Goal: Task Accomplishment & Management: Use online tool/utility

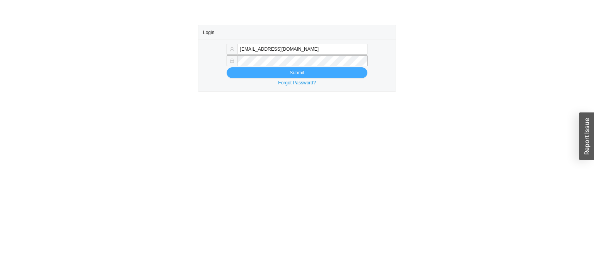
click at [265, 70] on button "Submit" at bounding box center [296, 72] width 141 height 11
click at [247, 77] on button "Submit" at bounding box center [296, 72] width 141 height 11
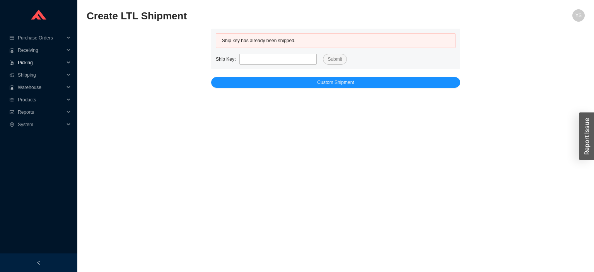
click at [24, 62] on span "Picking" at bounding box center [41, 62] width 46 height 12
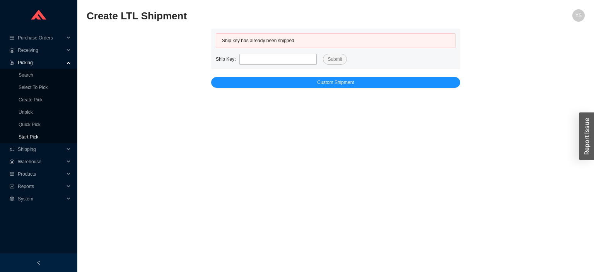
click at [19, 139] on link "Start Pick" at bounding box center [29, 136] width 20 height 5
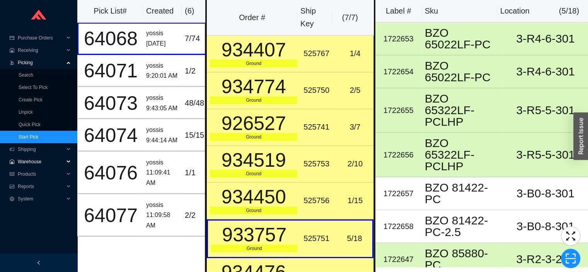
click at [281, 40] on div "934407" at bounding box center [253, 49] width 87 height 19
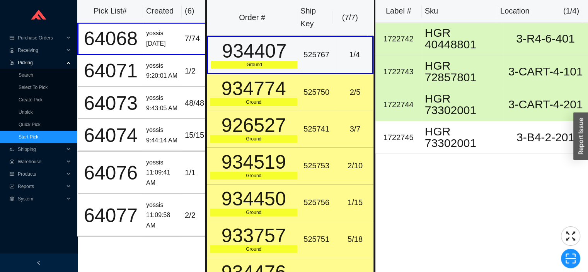
click at [273, 97] on div "934774" at bounding box center [253, 88] width 87 height 19
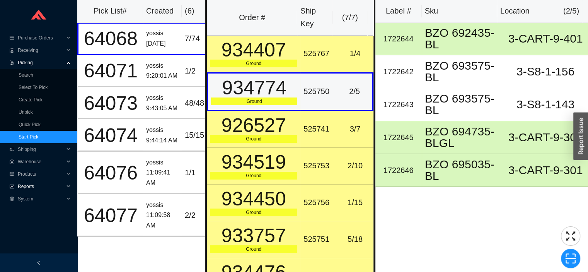
click at [17, 181] on div "Reports" at bounding box center [38, 186] width 77 height 12
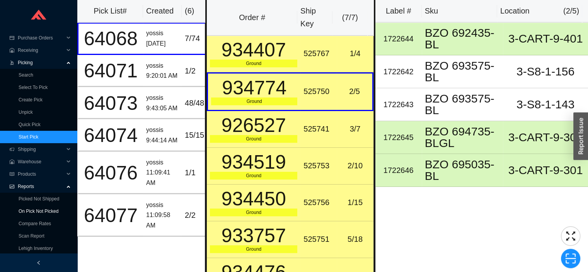
click at [22, 208] on link "On Pick Not Picked" at bounding box center [39, 210] width 40 height 5
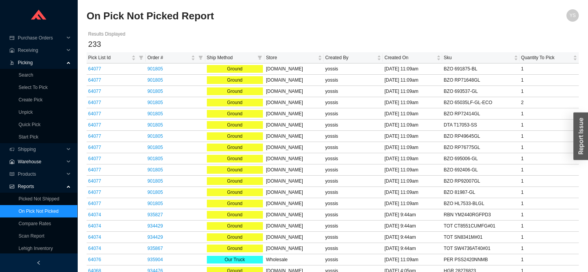
click at [25, 161] on span "Warehouse" at bounding box center [41, 161] width 46 height 12
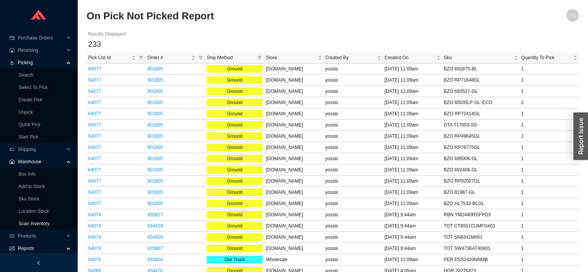
click at [22, 221] on link "Scan Inventory" at bounding box center [34, 223] width 31 height 5
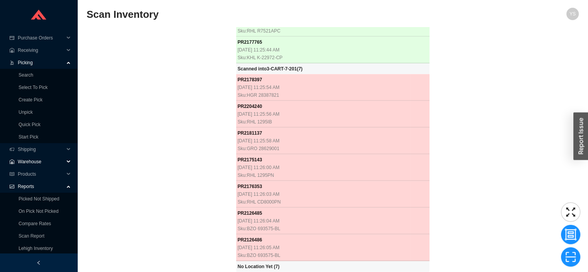
scroll to position [1570, 0]
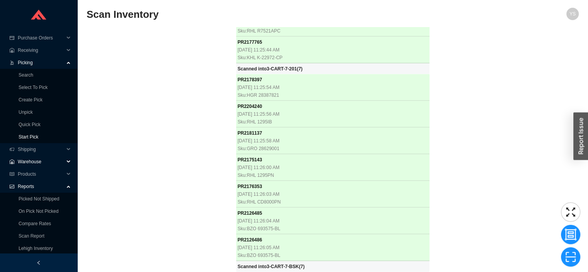
click at [23, 136] on link "Start Pick" at bounding box center [29, 136] width 20 height 5
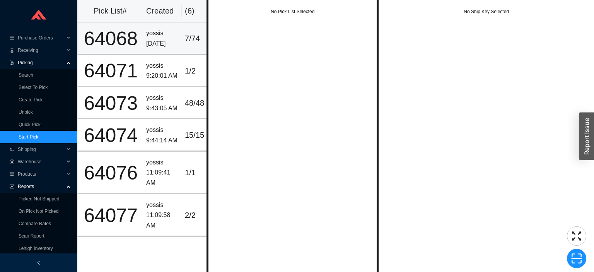
click at [131, 41] on div "64068" at bounding box center [111, 38] width 58 height 19
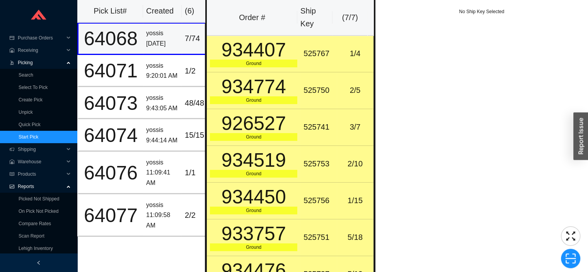
click at [256, 56] on div "934407" at bounding box center [253, 49] width 87 height 19
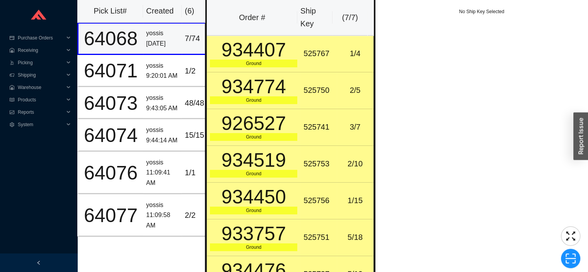
click at [267, 53] on div "934407" at bounding box center [253, 49] width 87 height 19
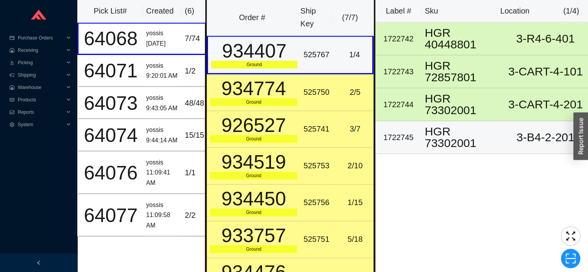
click at [447, 138] on div "HGR 73302001" at bounding box center [462, 137] width 75 height 23
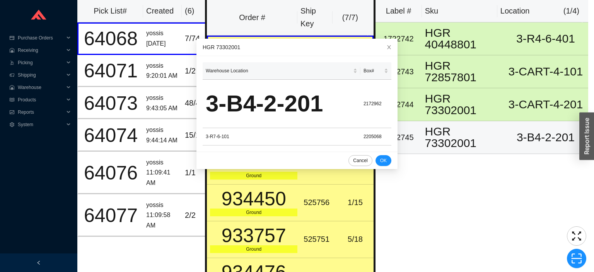
click at [450, 212] on div "Label # Sku Location ( 1 / 4 ) 1722742 HGR 40448801 3-R4-6-401 1722743 HGR 7285…" at bounding box center [481, 140] width 213 height 280
click at [387, 47] on icon "close" at bounding box center [389, 47] width 4 height 4
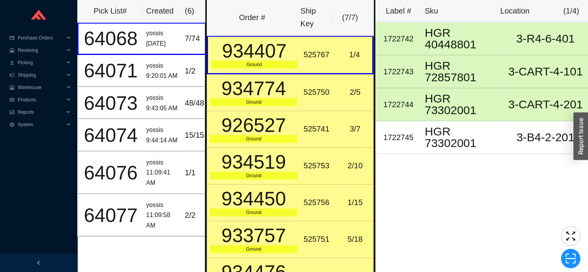
click at [305, 84] on td "525750" at bounding box center [318, 92] width 36 height 37
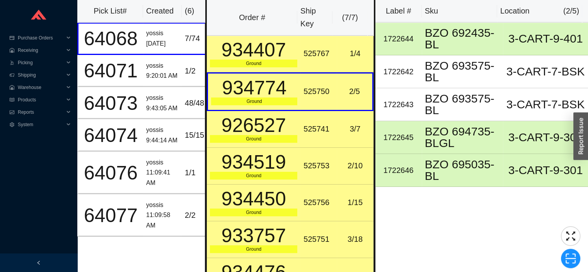
click at [318, 113] on td "525741" at bounding box center [318, 129] width 36 height 37
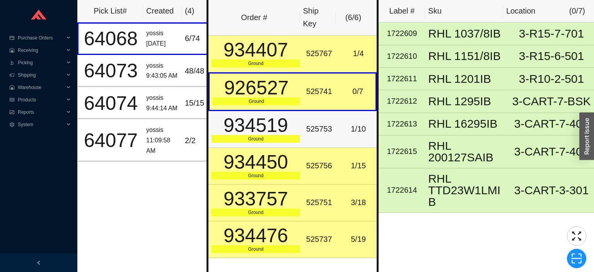
click at [306, 54] on div "525767" at bounding box center [321, 53] width 31 height 13
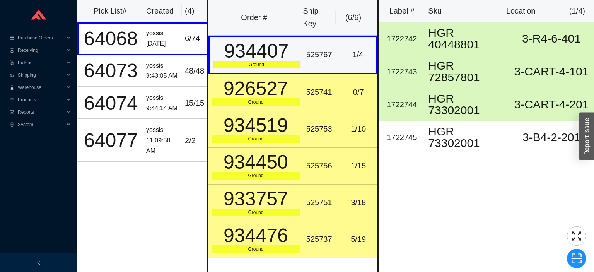
click at [325, 111] on td "525753" at bounding box center [321, 129] width 37 height 37
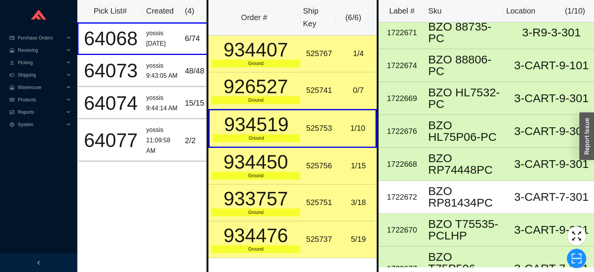
scroll to position [94, 0]
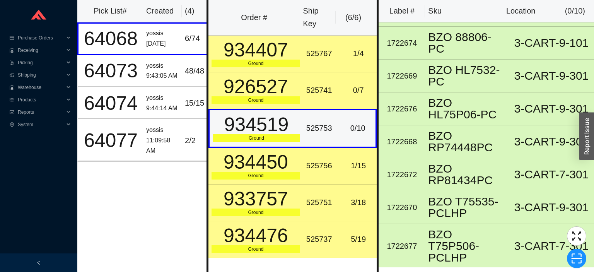
click at [310, 161] on div "525756" at bounding box center [321, 165] width 31 height 13
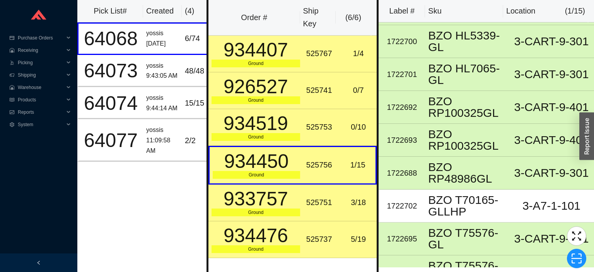
scroll to position [270, 0]
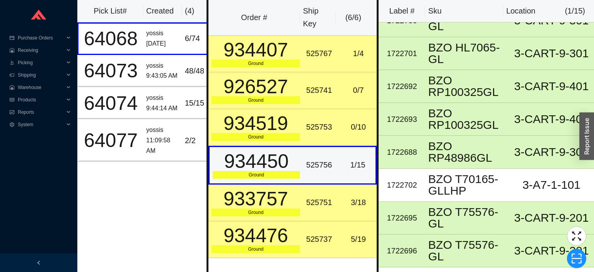
click at [291, 199] on div "933757" at bounding box center [255, 198] width 89 height 19
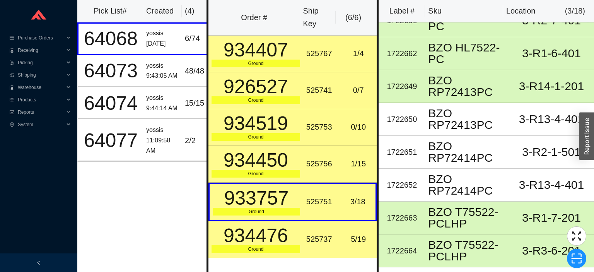
scroll to position [368, 0]
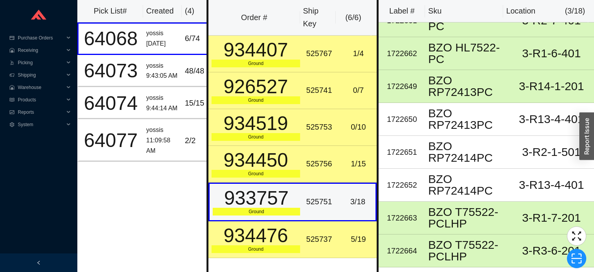
click at [297, 239] on td "934476 Ground" at bounding box center [255, 239] width 95 height 37
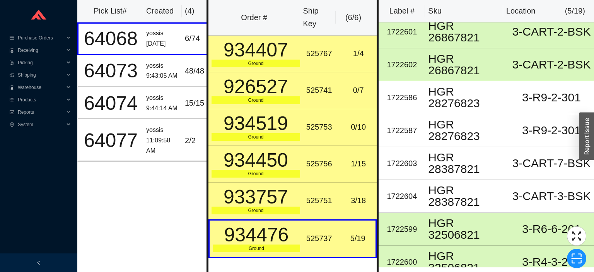
scroll to position [378, 0]
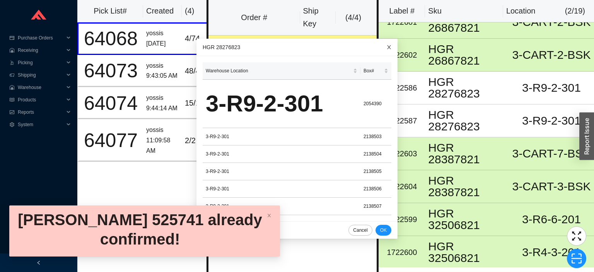
click at [380, 53] on span "Close" at bounding box center [388, 47] width 17 height 17
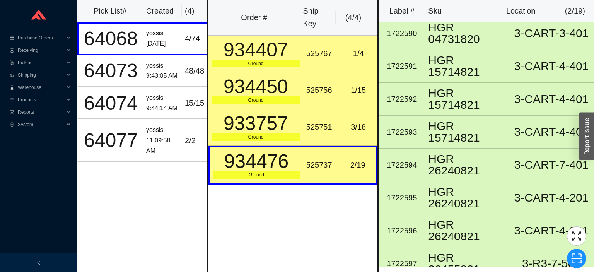
scroll to position [0, 0]
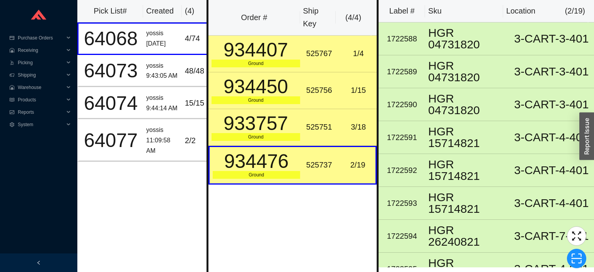
click at [306, 128] on div "525751" at bounding box center [321, 127] width 31 height 13
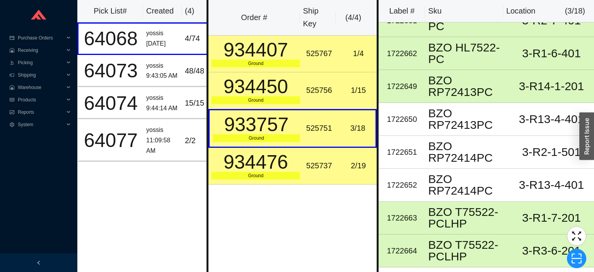
click at [306, 80] on td "525756" at bounding box center [321, 90] width 37 height 37
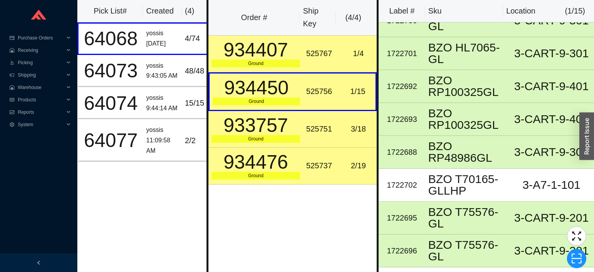
click at [312, 46] on td "525767" at bounding box center [321, 54] width 37 height 37
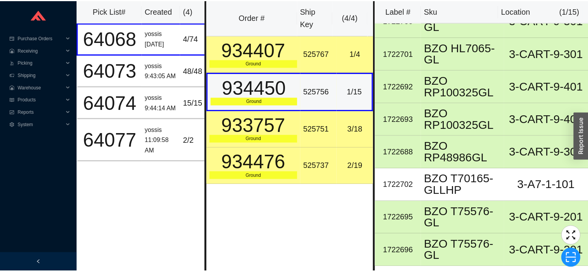
scroll to position [0, 0]
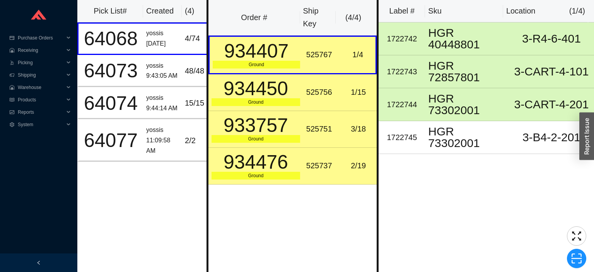
click at [446, 128] on div "HGR 73302001" at bounding box center [467, 137] width 78 height 23
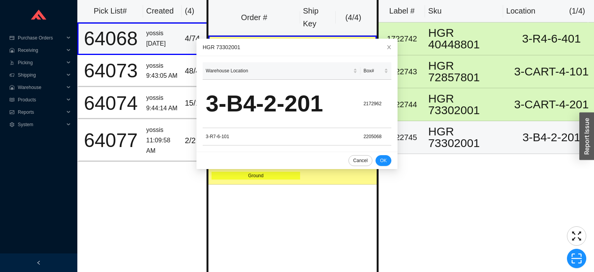
click at [127, 39] on div "64068" at bounding box center [111, 38] width 58 height 19
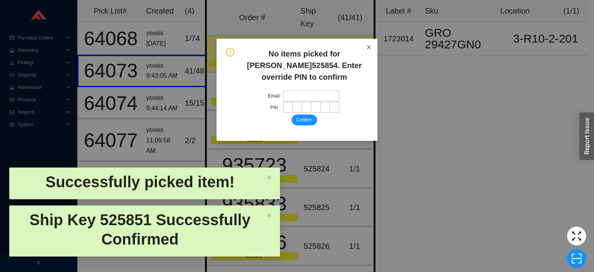
click at [370, 53] on span "Close" at bounding box center [368, 47] width 17 height 17
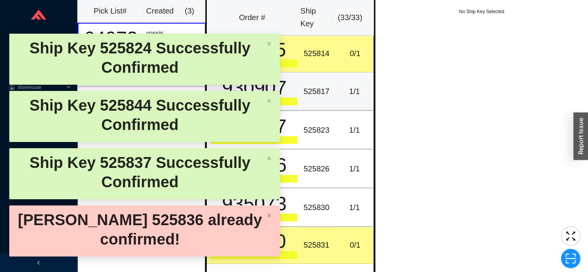
click at [337, 100] on td "1 / 1" at bounding box center [355, 91] width 36 height 39
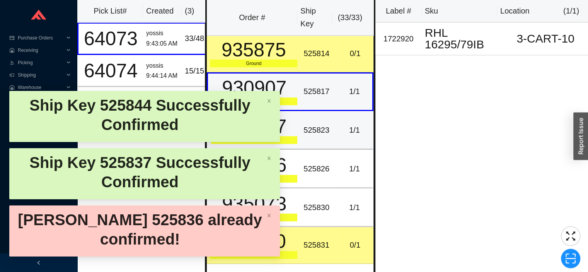
click at [340, 125] on div "1 / 1" at bounding box center [354, 130] width 29 height 13
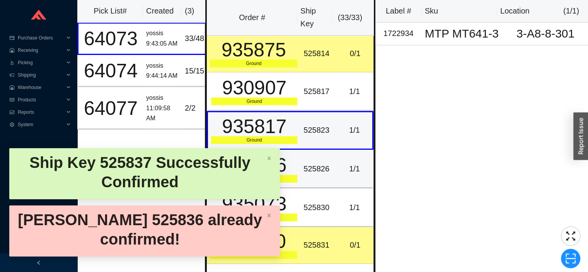
click at [345, 167] on div "1 / 1" at bounding box center [354, 168] width 29 height 13
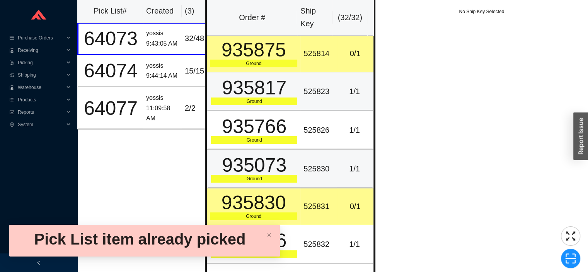
click at [331, 90] on td "525823" at bounding box center [318, 91] width 36 height 39
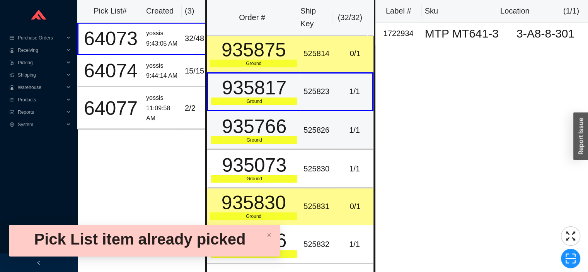
click at [339, 119] on td "1 / 1" at bounding box center [355, 130] width 36 height 39
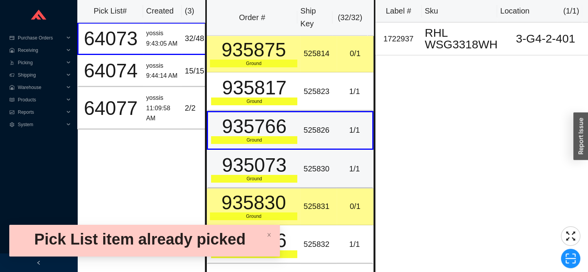
click at [331, 162] on td "525830" at bounding box center [318, 169] width 36 height 39
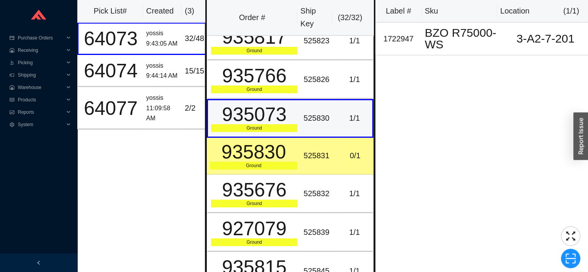
scroll to position [71, 0]
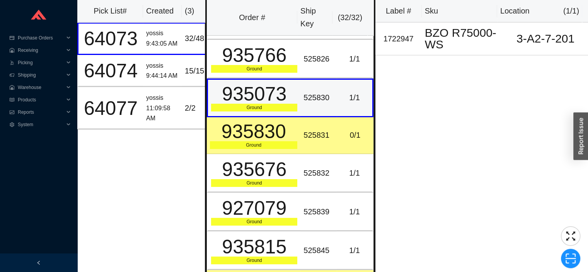
click at [337, 123] on td "0 / 1" at bounding box center [355, 135] width 36 height 37
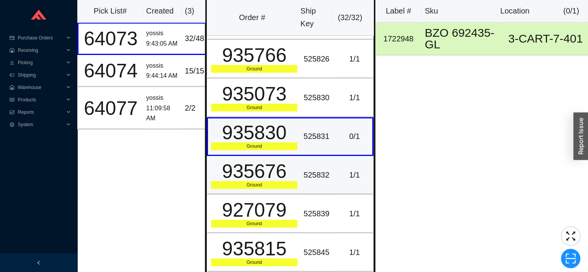
click at [340, 175] on div "1 / 1" at bounding box center [354, 175] width 29 height 13
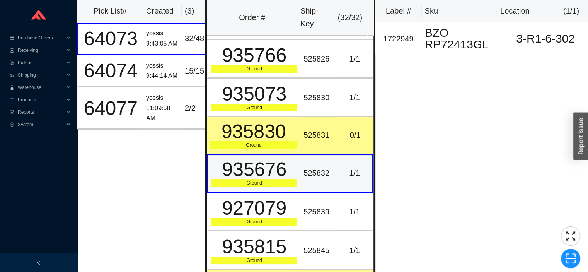
click at [330, 189] on td "525832" at bounding box center [318, 173] width 36 height 39
click at [337, 196] on td "1 / 1" at bounding box center [355, 211] width 36 height 39
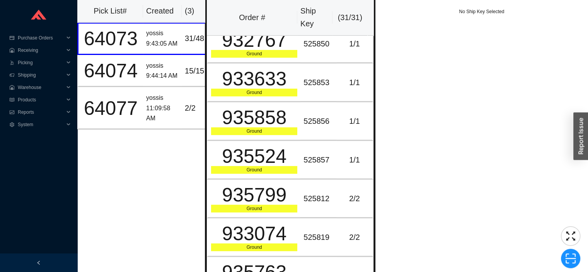
scroll to position [316, 0]
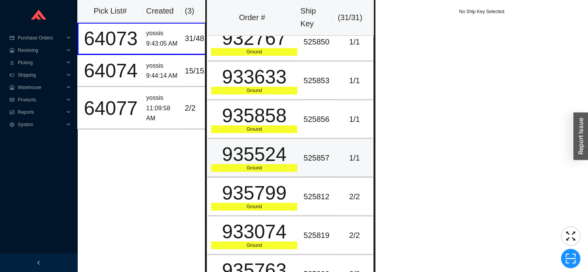
click at [322, 152] on div "525857" at bounding box center [318, 158] width 30 height 13
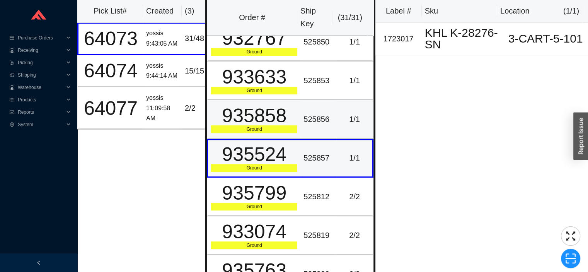
click at [290, 119] on div "935858" at bounding box center [254, 115] width 86 height 19
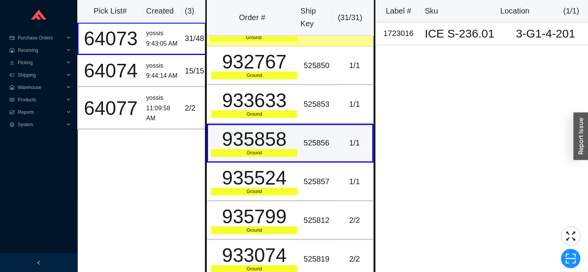
scroll to position [277, 0]
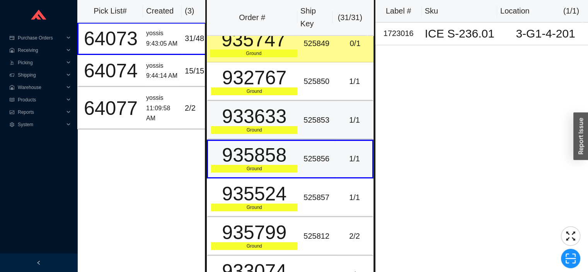
click at [300, 105] on td "525853" at bounding box center [318, 120] width 36 height 39
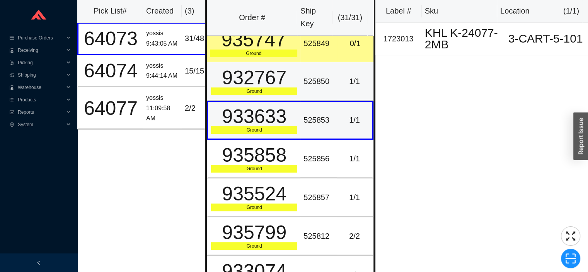
click at [300, 68] on td "525850" at bounding box center [318, 81] width 36 height 39
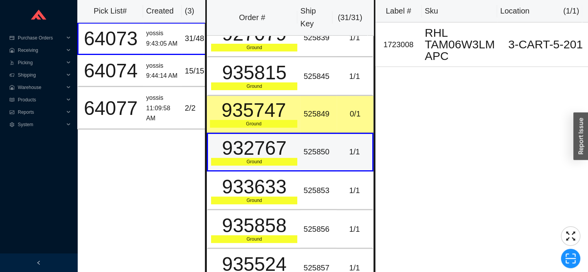
scroll to position [205, 0]
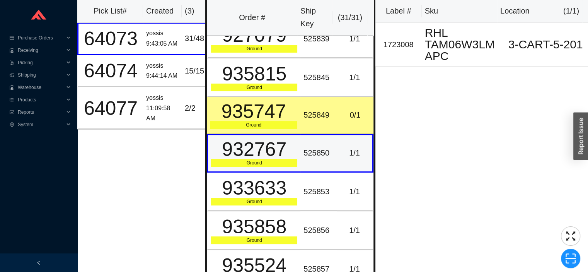
click at [302, 100] on td "525849" at bounding box center [318, 115] width 36 height 37
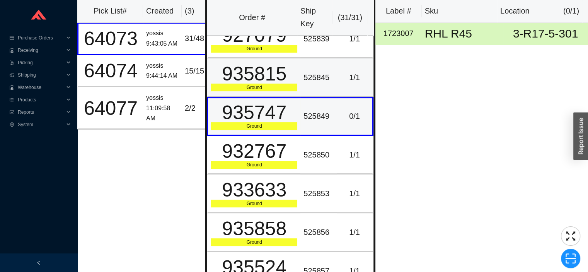
click at [300, 69] on td "525845" at bounding box center [318, 77] width 36 height 39
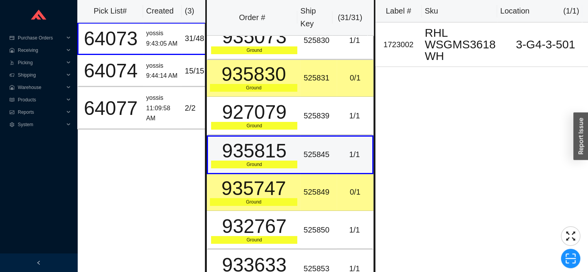
scroll to position [128, 0]
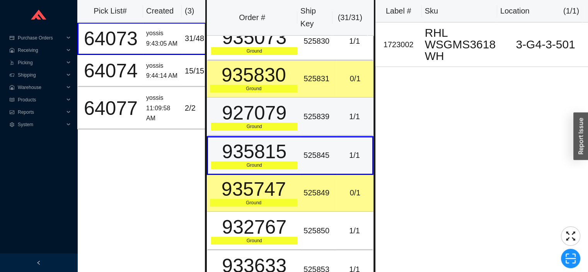
click at [300, 110] on td "525839" at bounding box center [318, 116] width 36 height 39
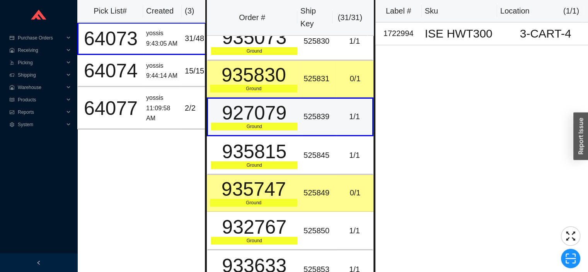
click at [281, 180] on div "935747" at bounding box center [253, 188] width 87 height 19
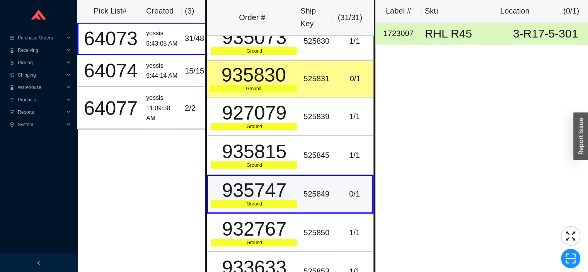
click at [271, 71] on div "935830" at bounding box center [253, 74] width 87 height 19
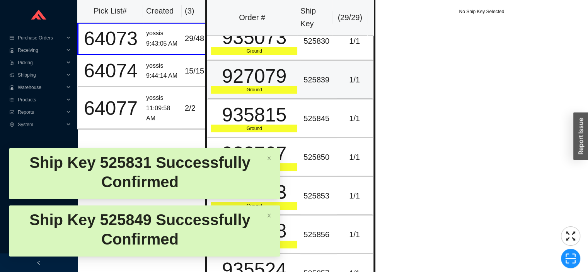
scroll to position [0, 0]
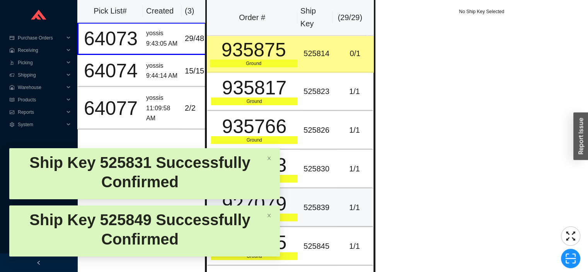
click at [338, 43] on td "0 / 1" at bounding box center [355, 54] width 36 height 37
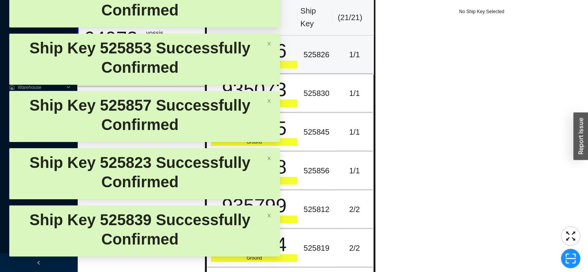
click at [349, 48] on div "1 / 1" at bounding box center [354, 54] width 29 height 13
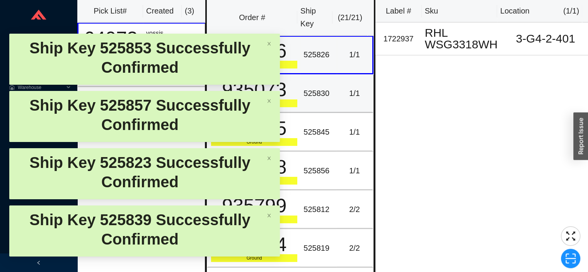
click at [356, 94] on div "1 / 1" at bounding box center [354, 93] width 29 height 13
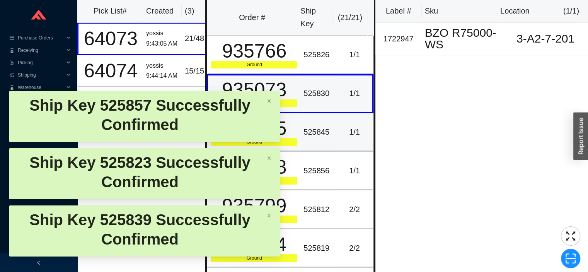
click at [355, 129] on div "1 / 1" at bounding box center [354, 132] width 29 height 13
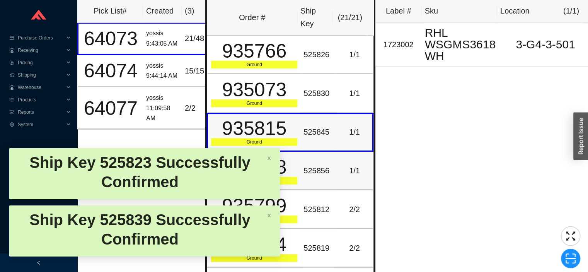
click at [345, 168] on div "1 / 1" at bounding box center [354, 170] width 29 height 13
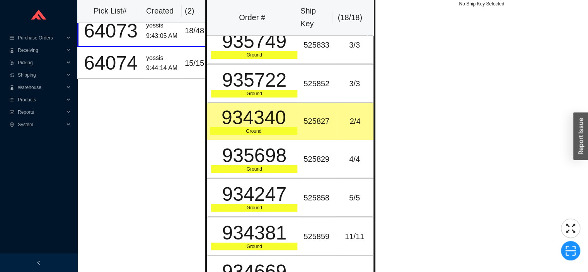
scroll to position [346, 0]
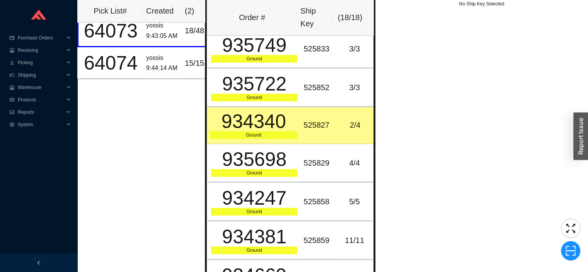
click at [337, 119] on td "2 / 4" at bounding box center [355, 125] width 36 height 37
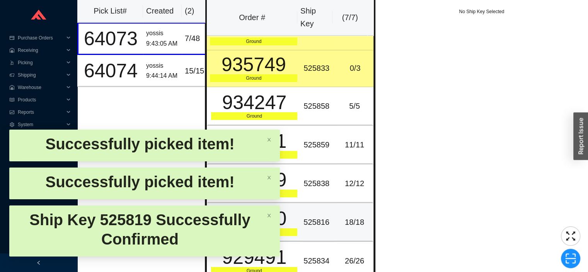
scroll to position [20, 0]
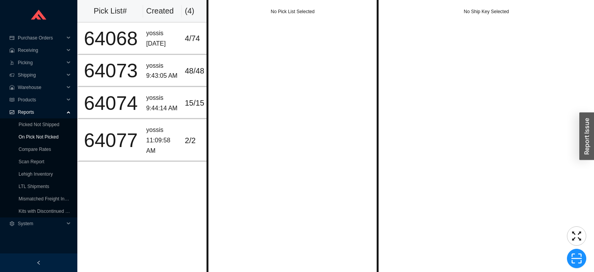
click at [20, 135] on link "On Pick Not Picked" at bounding box center [39, 136] width 40 height 5
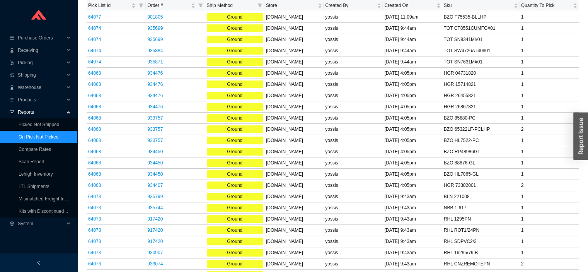
scroll to position [203, 0]
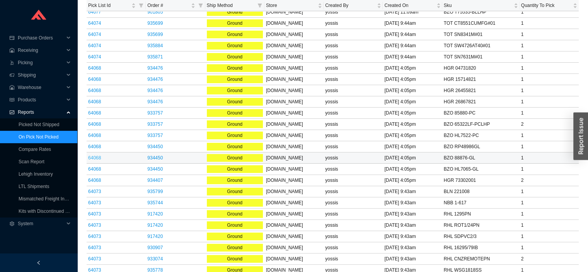
click at [96, 155] on link "64068" at bounding box center [94, 157] width 13 height 5
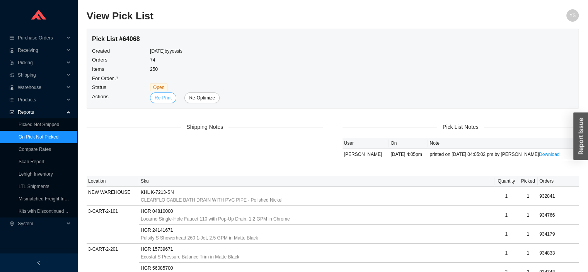
click at [160, 99] on span "Re-Print" at bounding box center [163, 98] width 17 height 8
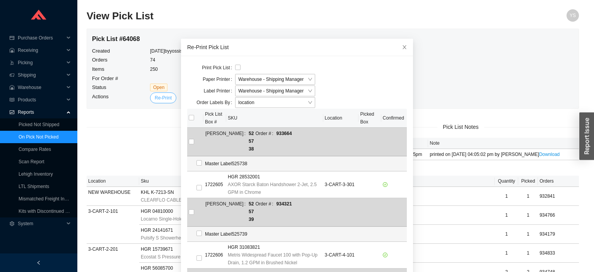
scroll to position [235, 0]
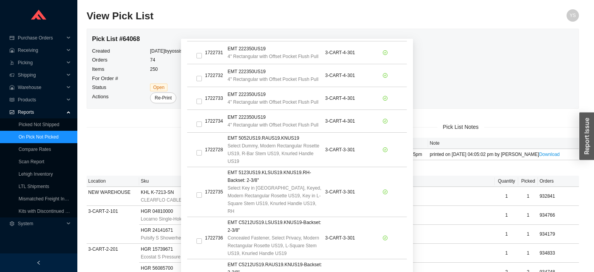
scroll to position [7703, 0]
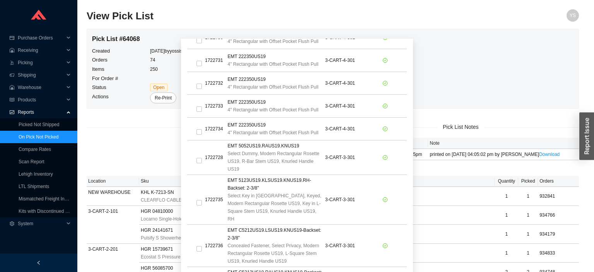
checkbox input "true"
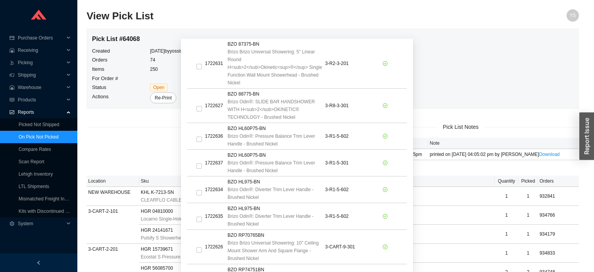
scroll to position [8122, 0]
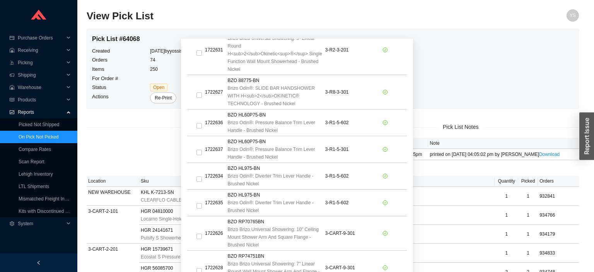
checkbox input "true"
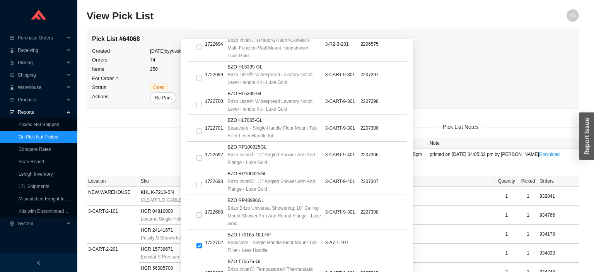
scroll to position [48, 0]
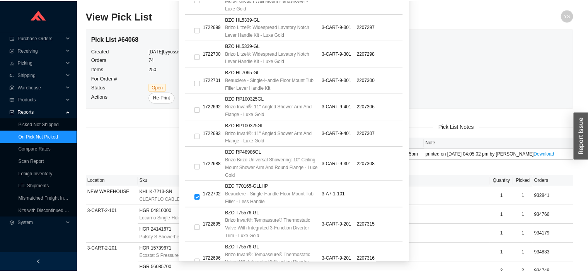
scroll to position [9, 0]
